Goal: Transaction & Acquisition: Purchase product/service

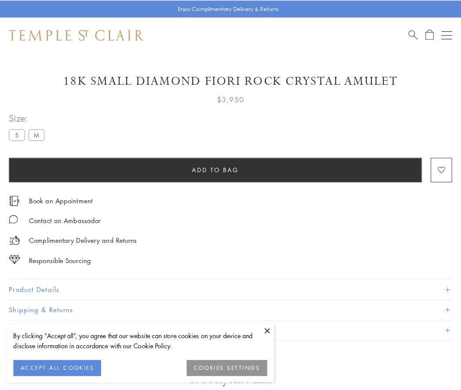
scroll to position [52, 0]
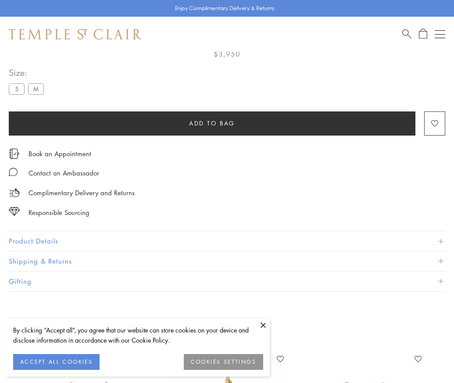
click at [212, 123] on span "Add to bag" at bounding box center [212, 123] width 46 height 10
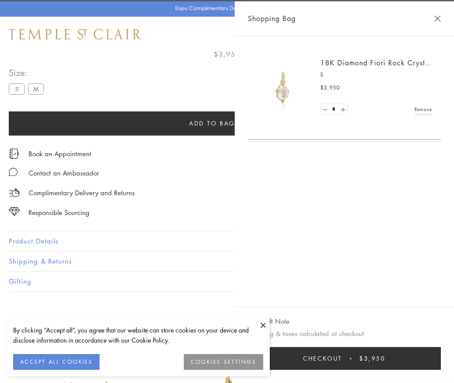
click at [394, 365] on button "Checkout $3,950" at bounding box center [344, 358] width 193 height 23
